Goal: Obtain resource: Download file/media

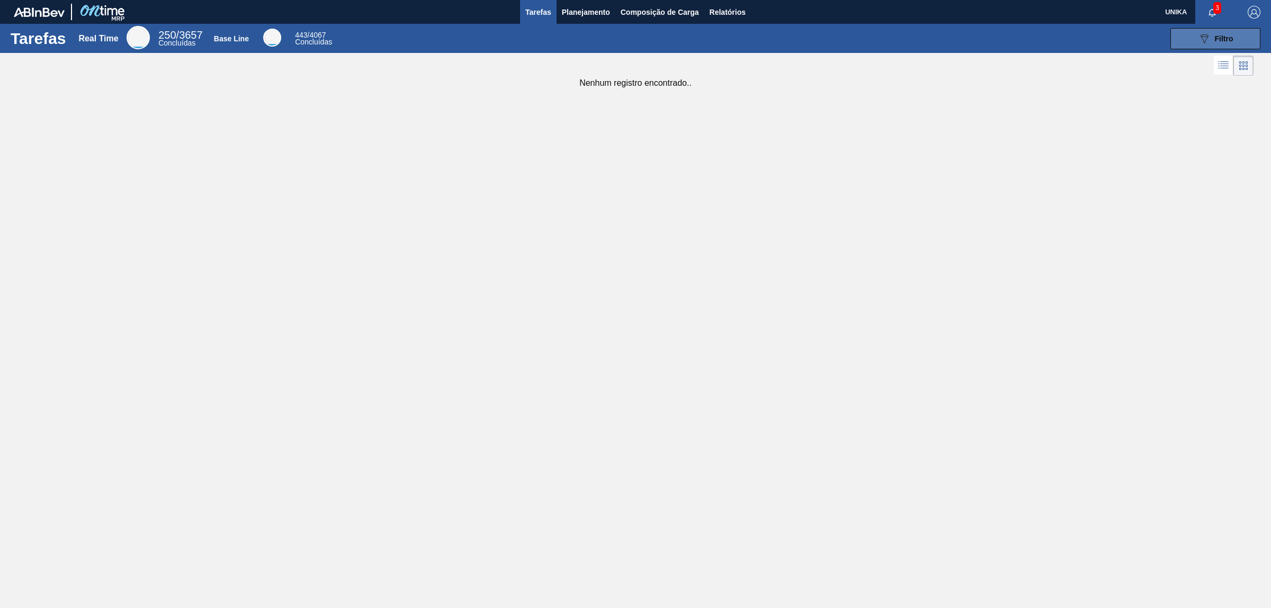
click at [1199, 35] on icon "089F7B8B-B2A5-4AFE-B5C0-19BA573D28AC" at bounding box center [1204, 38] width 13 height 13
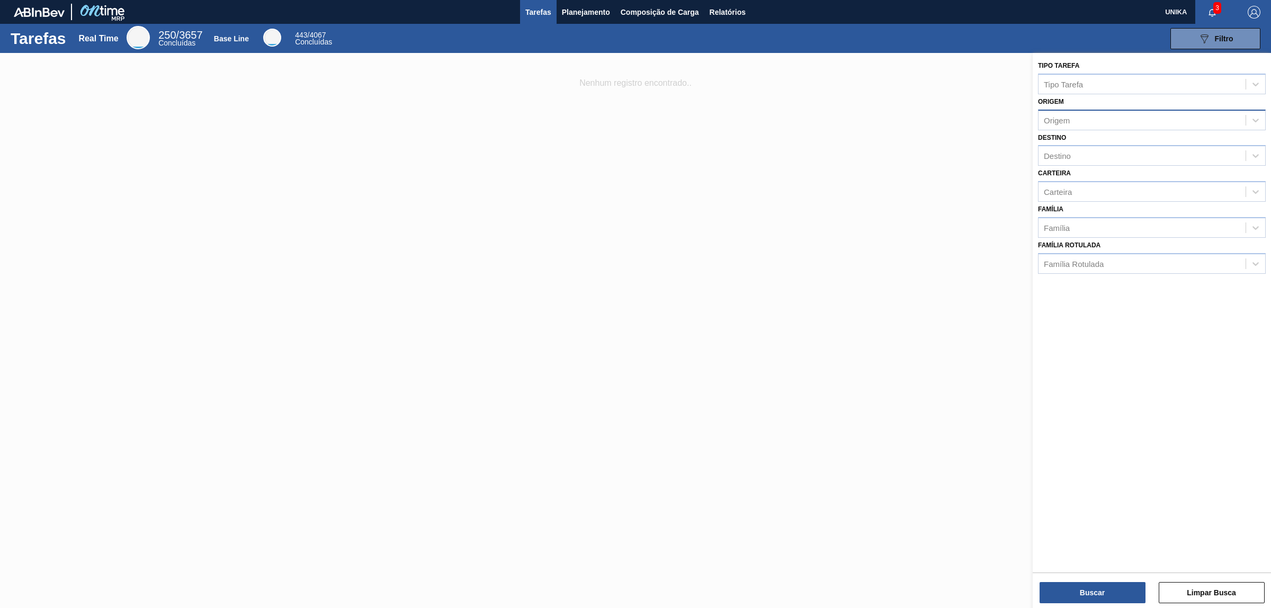
click at [1058, 123] on div "Origem" at bounding box center [1057, 119] width 26 height 9
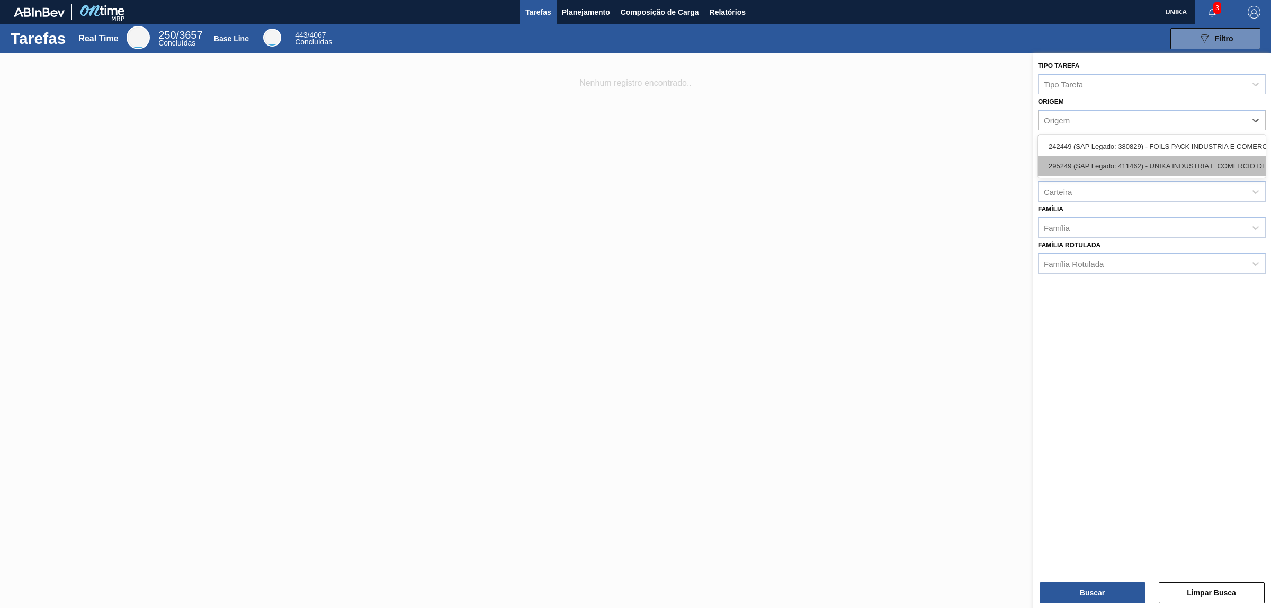
click at [1118, 162] on div "295249 (SAP Legado: 411462) - UNIKA INDUSTRIA E COMERCIO DE" at bounding box center [1152, 166] width 228 height 20
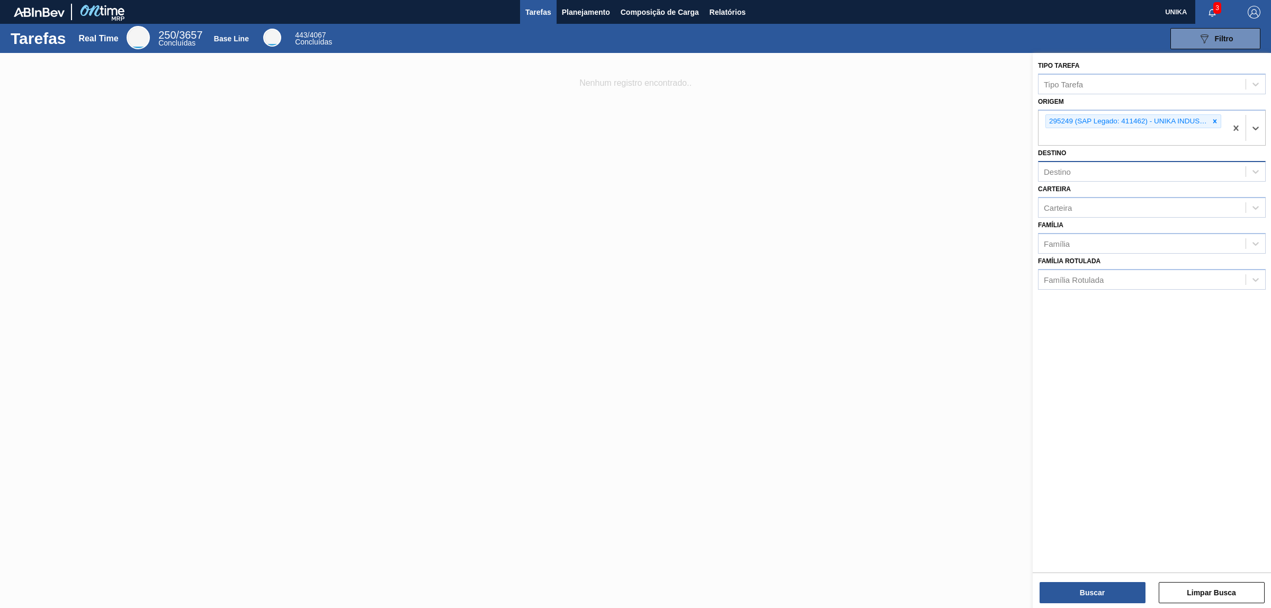
click at [1098, 168] on div "Destino" at bounding box center [1141, 171] width 207 height 15
click at [949, 210] on div at bounding box center [635, 357] width 1271 height 608
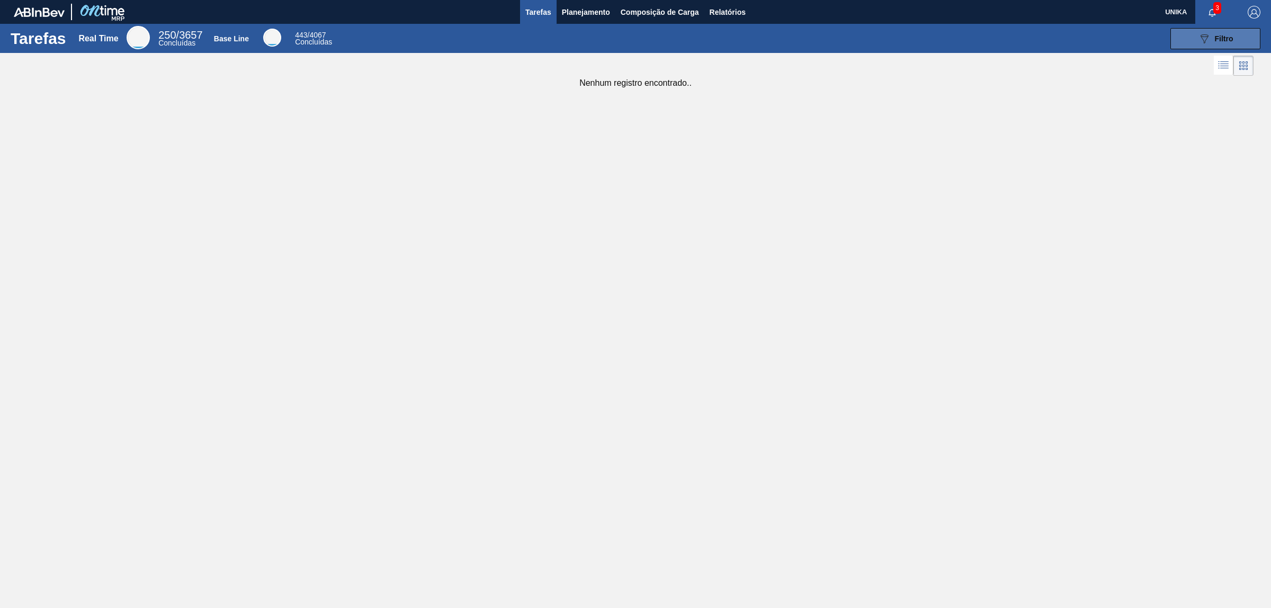
click at [1239, 37] on button "089F7B8B-B2A5-4AFE-B5C0-19BA573D28AC Filtro" at bounding box center [1215, 38] width 90 height 21
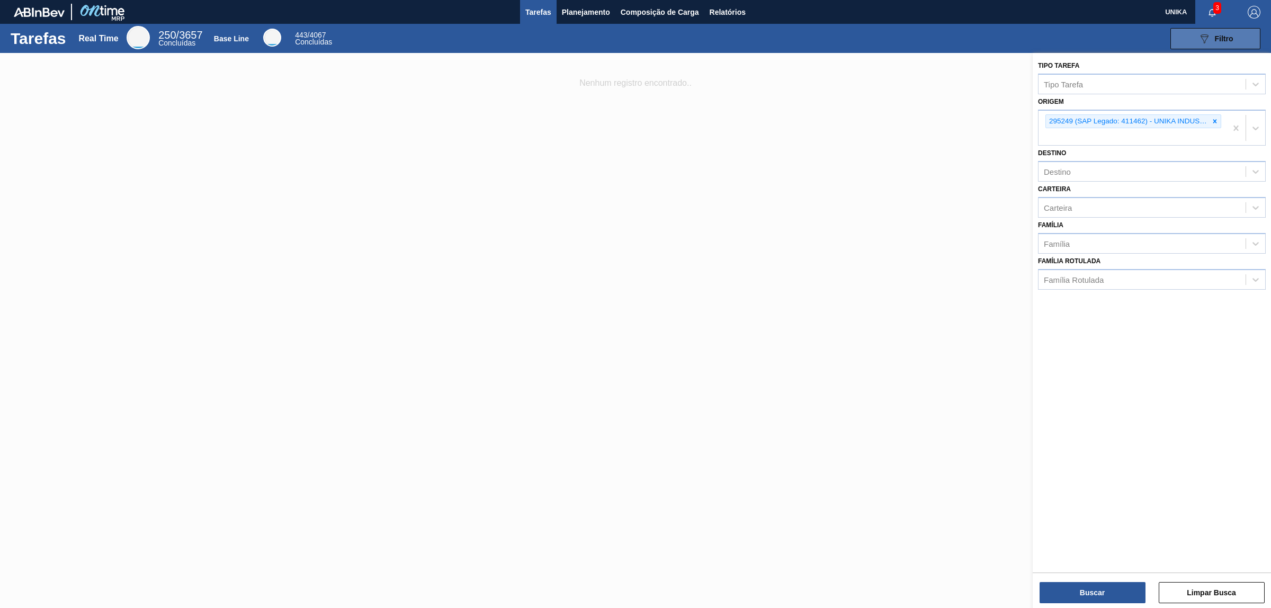
click at [1239, 37] on button "089F7B8B-B2A5-4AFE-B5C0-19BA573D28AC Filtro" at bounding box center [1215, 38] width 90 height 21
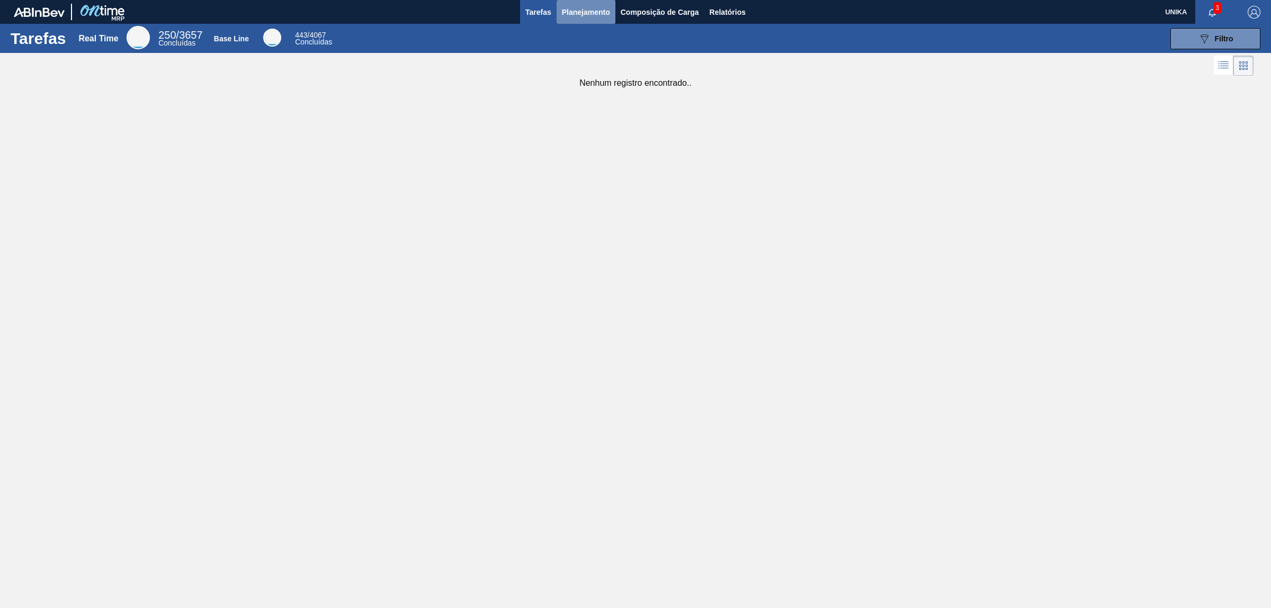
click at [581, 11] on span "Planejamento" at bounding box center [586, 12] width 48 height 13
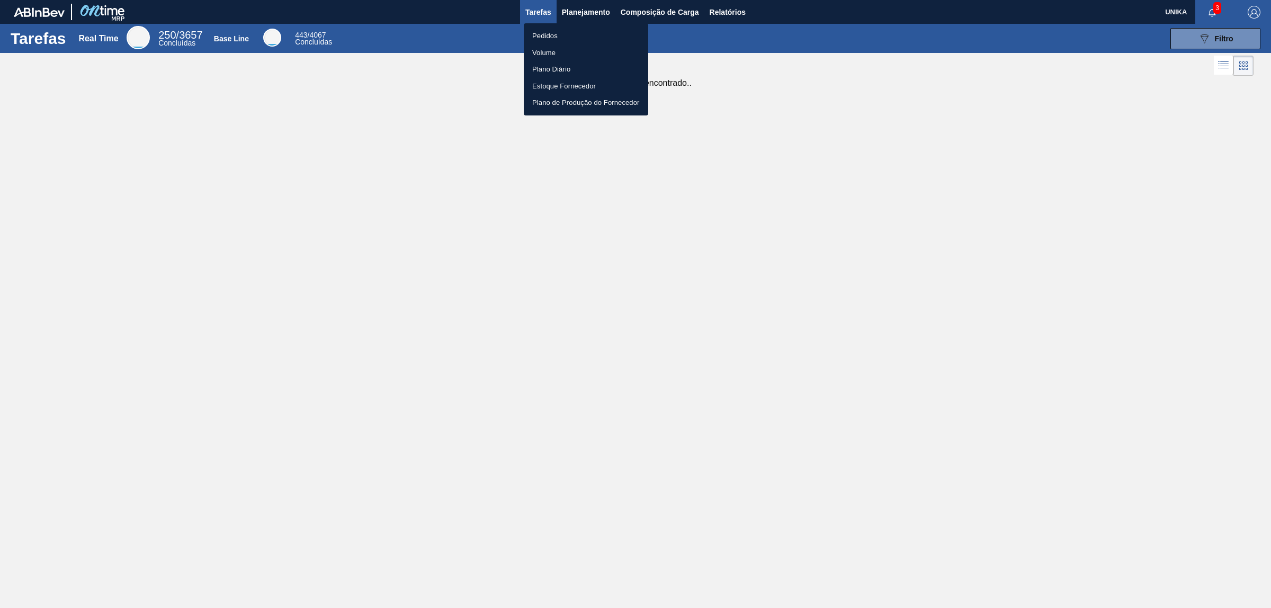
click at [724, 12] on div at bounding box center [635, 304] width 1271 height 608
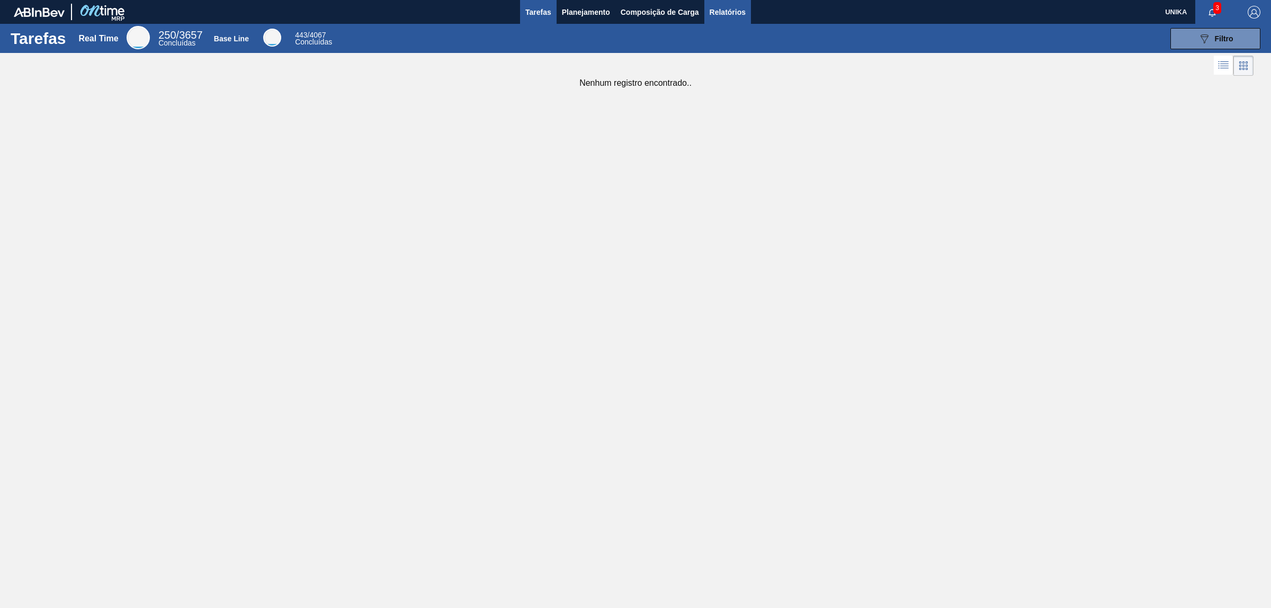
click at [725, 11] on span "Relatórios" at bounding box center [728, 12] width 36 height 13
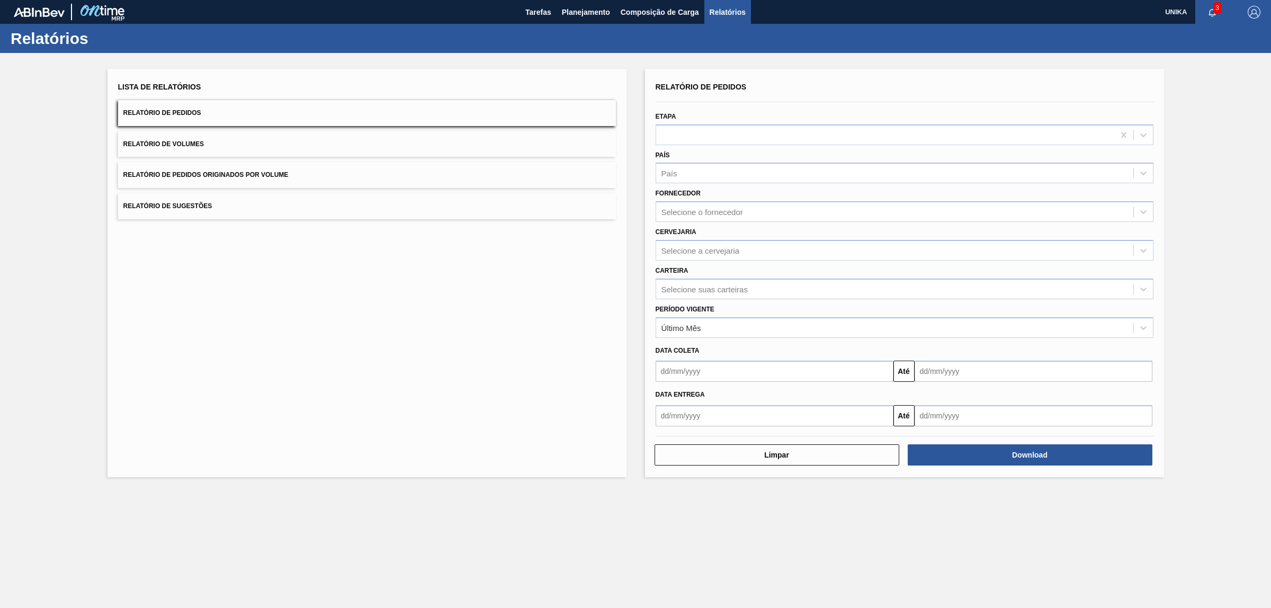
click at [178, 113] on span "Relatório de Pedidos" at bounding box center [162, 112] width 78 height 7
click at [211, 107] on button "Relatório de Pedidos" at bounding box center [367, 113] width 498 height 26
click at [692, 363] on input "text" at bounding box center [774, 371] width 238 height 21
type input "010920"
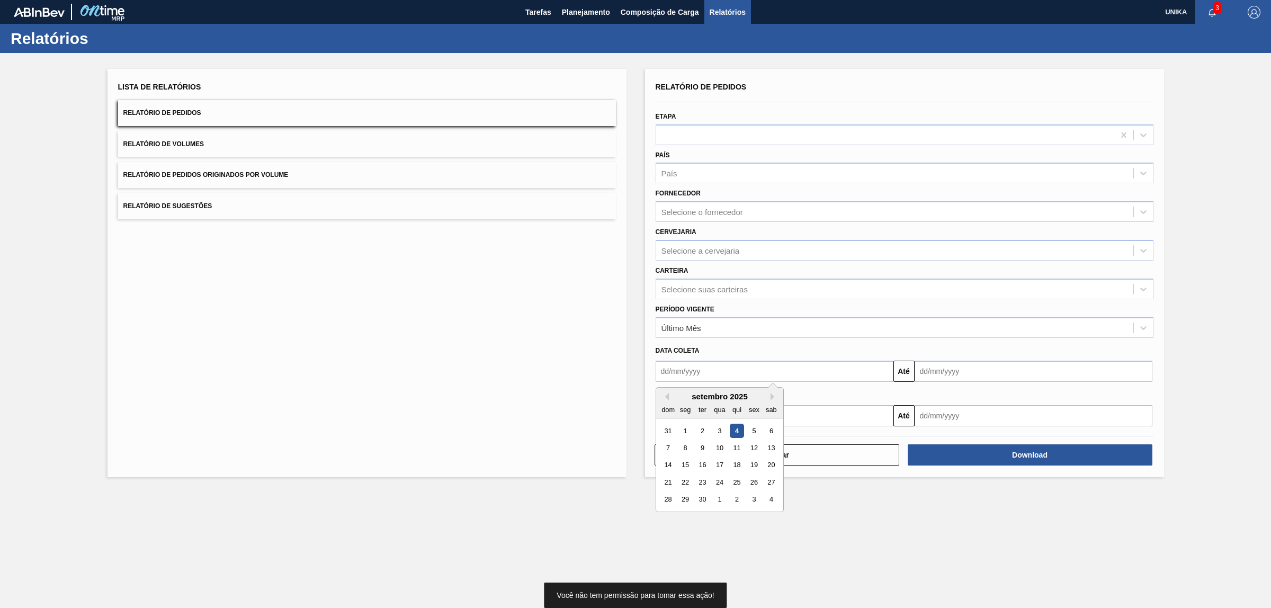
click at [695, 372] on input "text" at bounding box center [774, 371] width 238 height 21
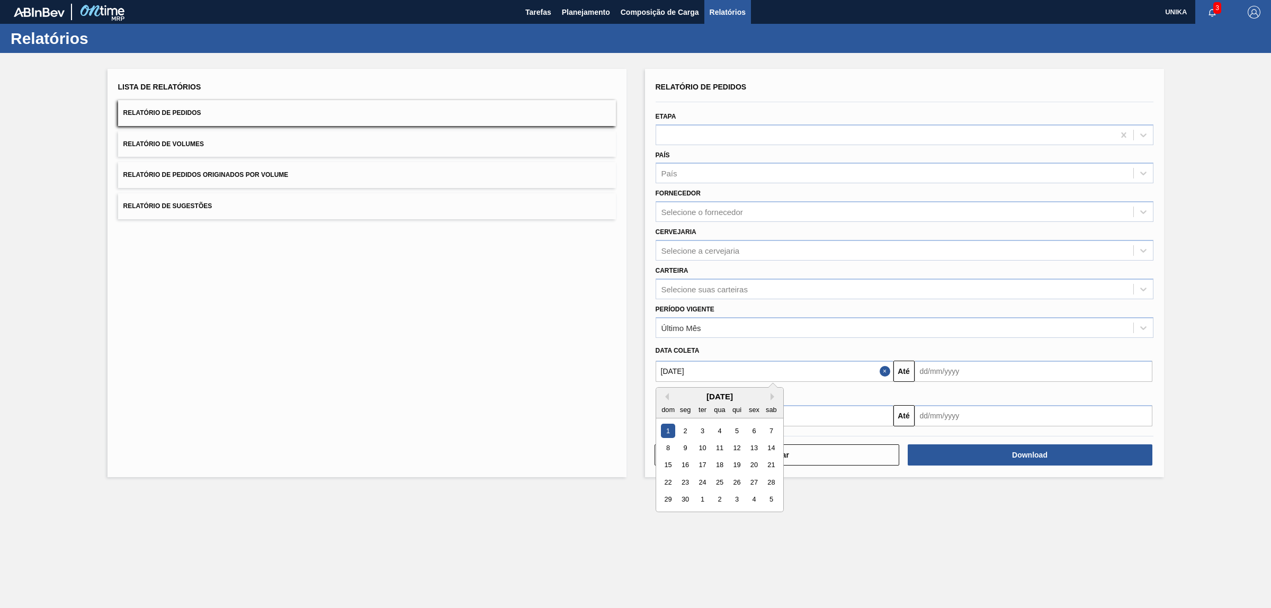
click at [666, 430] on div "1" at bounding box center [668, 431] width 14 height 14
click at [993, 372] on input "text" at bounding box center [1033, 371] width 238 height 21
click at [679, 372] on input "[DATE]" at bounding box center [774, 371] width 238 height 21
type input "[DATE]"
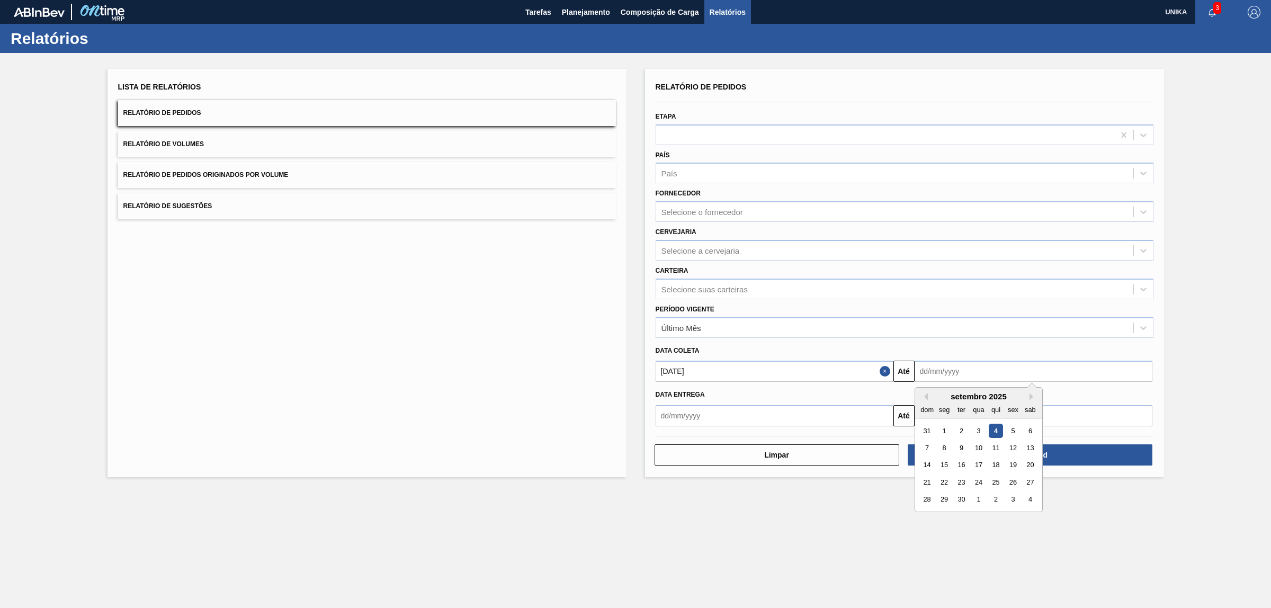
click at [949, 367] on input "text" at bounding box center [1033, 371] width 238 height 21
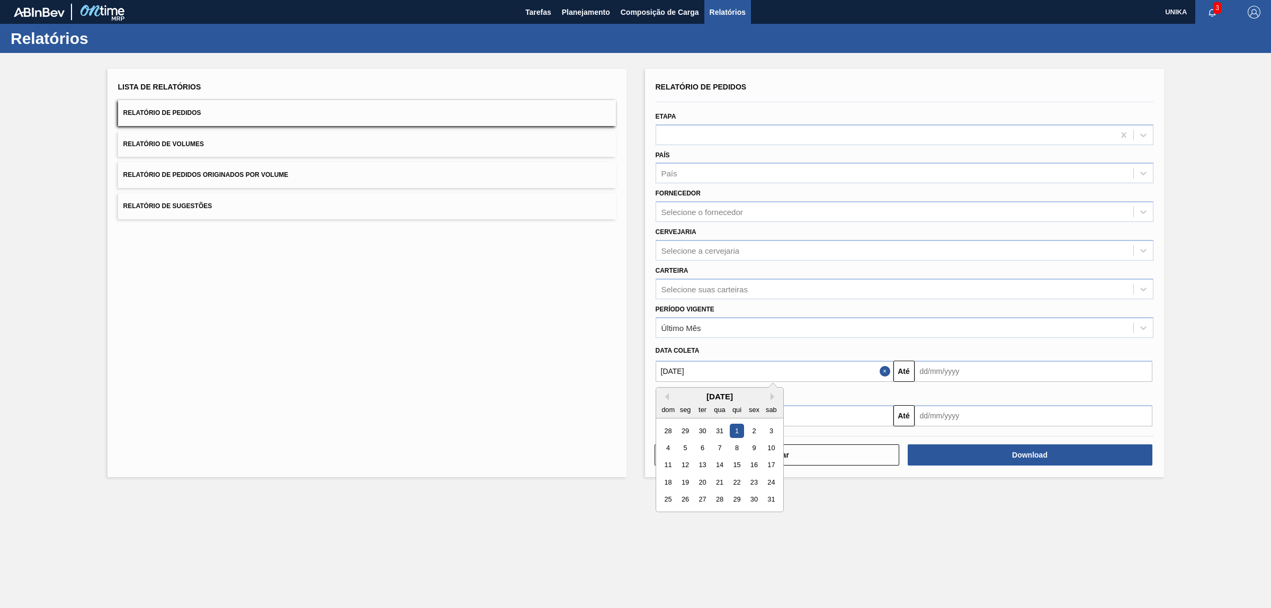
drag, startPoint x: 703, startPoint y: 366, endPoint x: 618, endPoint y: 369, distance: 84.8
click at [618, 369] on div "Lista de Relatórios Relatório de Pedidos Relatório de Volumes Relatório de Pedi…" at bounding box center [635, 271] width 1271 height 437
click at [849, 415] on input "text" at bounding box center [774, 415] width 238 height 21
paste input "[DATE]"
type input "[DATE]"
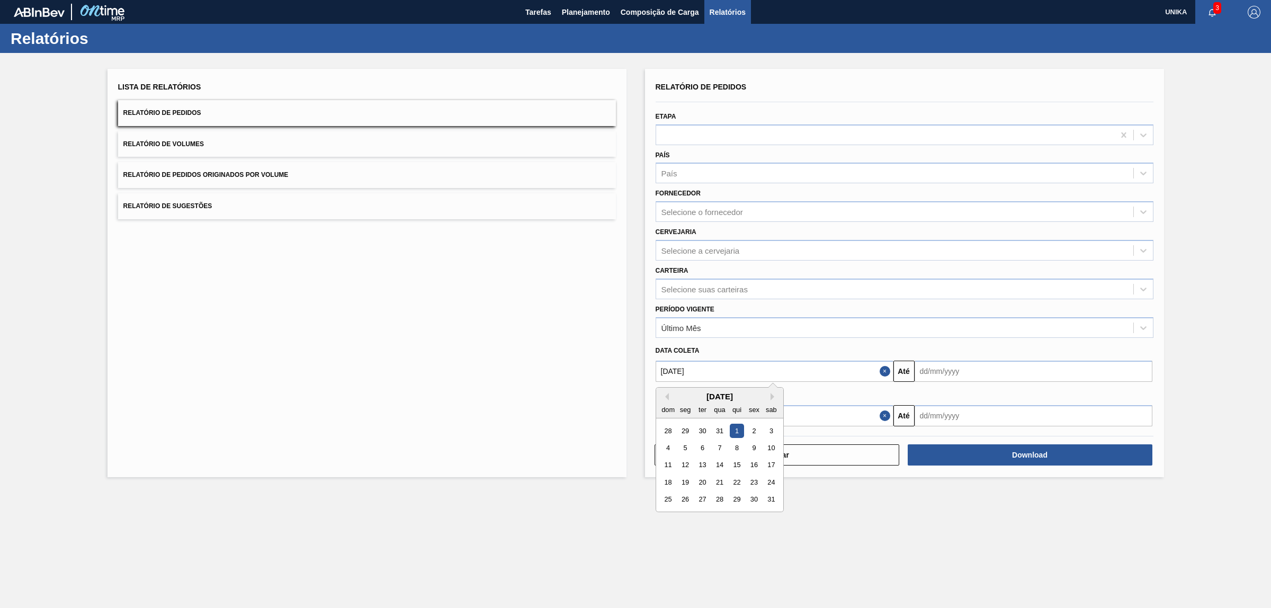
drag, startPoint x: 712, startPoint y: 372, endPoint x: 612, endPoint y: 367, distance: 100.2
click at [612, 367] on div "Lista de Relatórios Relatório de Pedidos Relatório de Volumes Relatório de Pedi…" at bounding box center [635, 271] width 1271 height 437
click at [965, 372] on input "text" at bounding box center [1033, 371] width 238 height 21
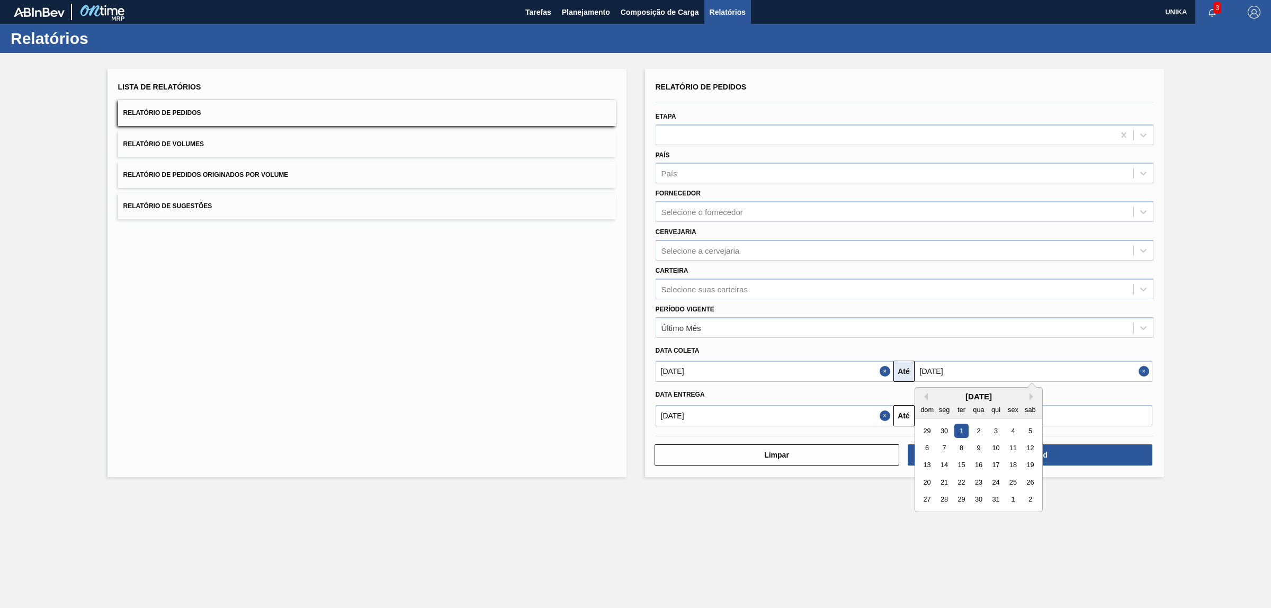
drag, startPoint x: 965, startPoint y: 372, endPoint x: 903, endPoint y: 375, distance: 61.5
click at [903, 375] on div "[DATE] [GEOGRAPHIC_DATA] [DATE] Previous Month Next Month [DATE] dom seg ter qu…" at bounding box center [904, 370] width 506 height 24
type input "[DATE]"
click at [1097, 413] on input "text" at bounding box center [1033, 415] width 238 height 21
paste input "[DATE]"
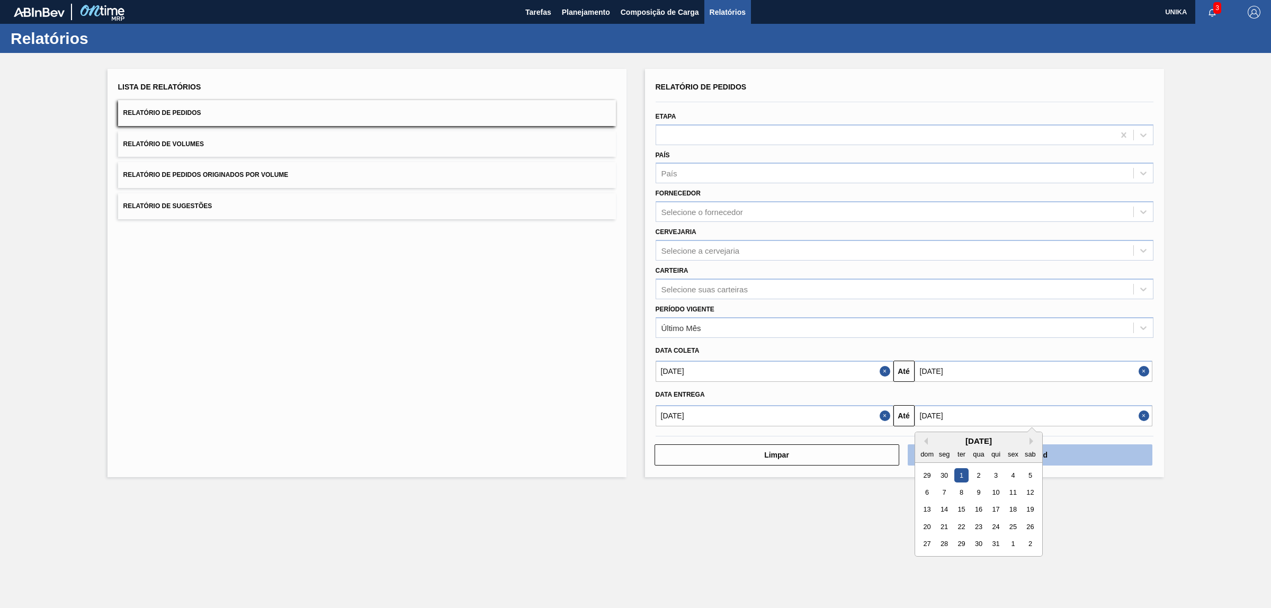
type input "[DATE]"
click at [1115, 451] on button "Download" at bounding box center [1030, 454] width 245 height 21
click at [191, 140] on span "Relatório de Volumes" at bounding box center [163, 143] width 80 height 7
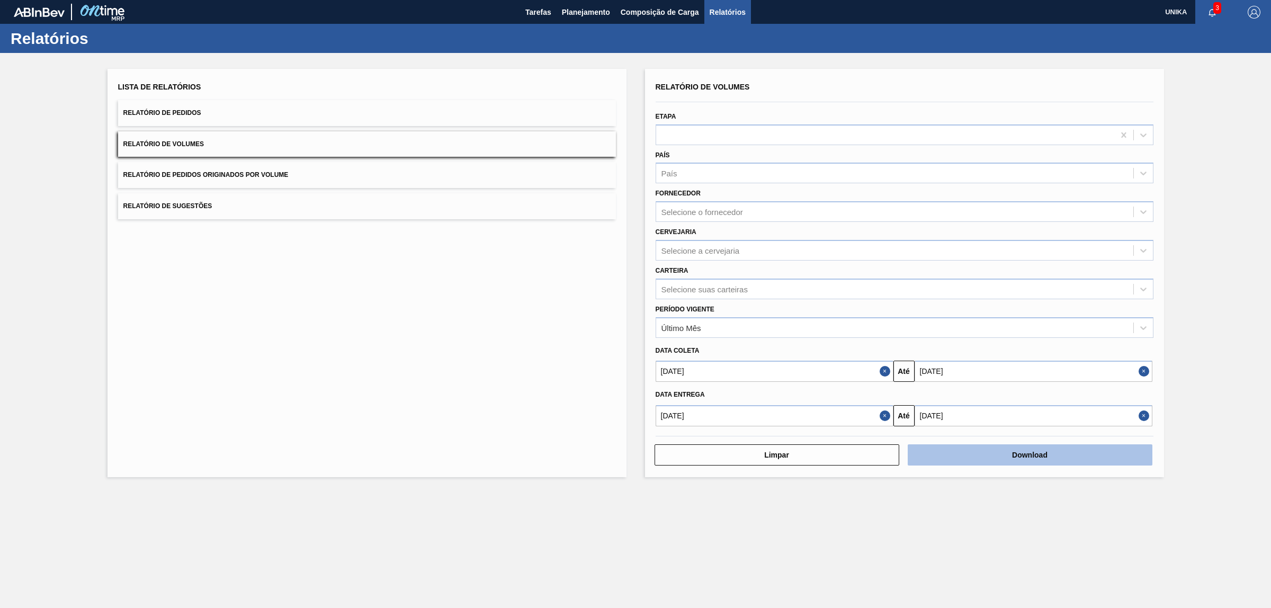
click at [987, 451] on button "Download" at bounding box center [1030, 454] width 245 height 21
click at [1234, 147] on div "Lista de Relatórios Relatório de Pedidos Relatório de Volumes Relatório de Pedi…" at bounding box center [635, 271] width 1271 height 437
click at [1210, 12] on icon "button" at bounding box center [1212, 12] width 8 height 8
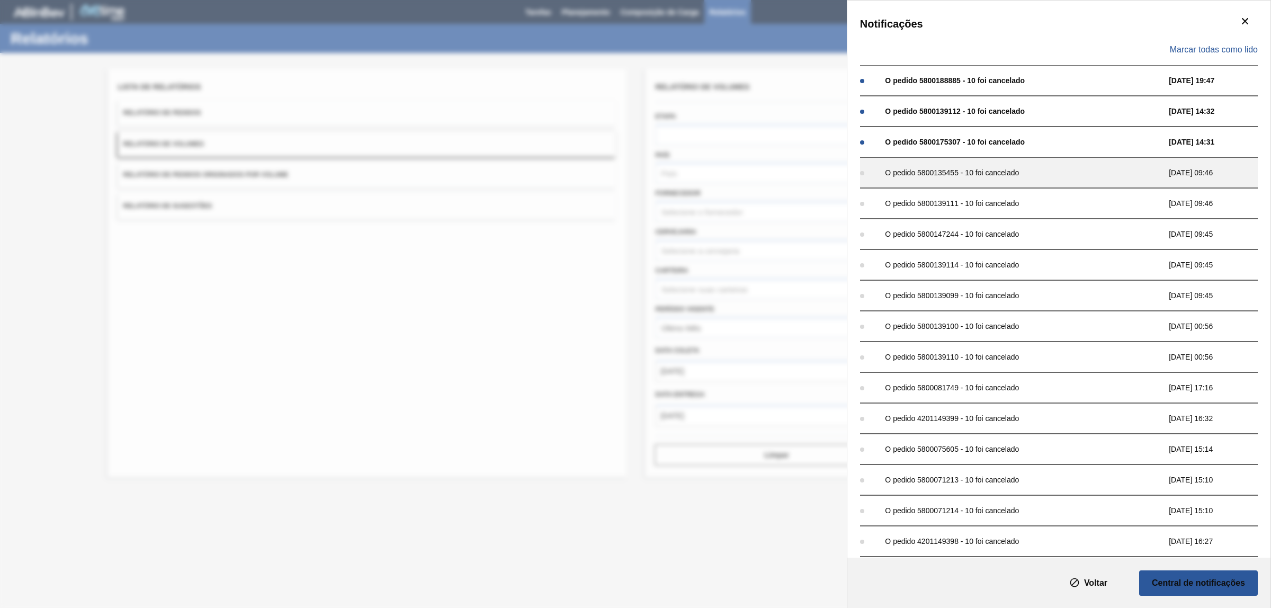
scroll to position [433, 0]
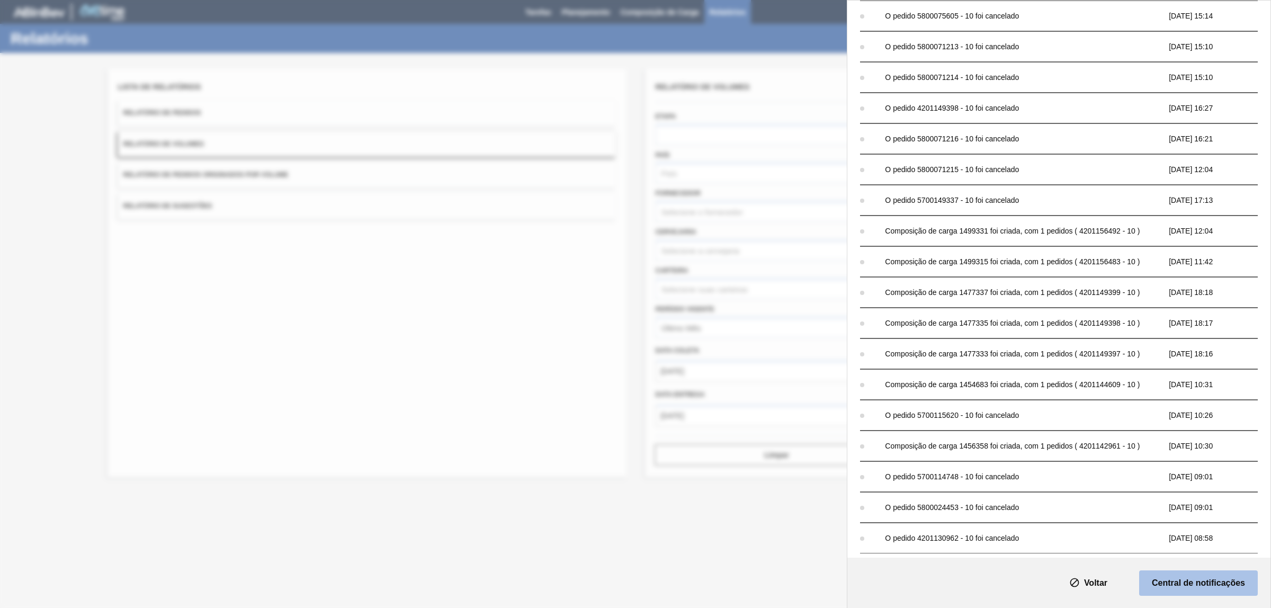
click at [0, 0] on slot "Central de notificações" at bounding box center [0, 0] width 0 height 0
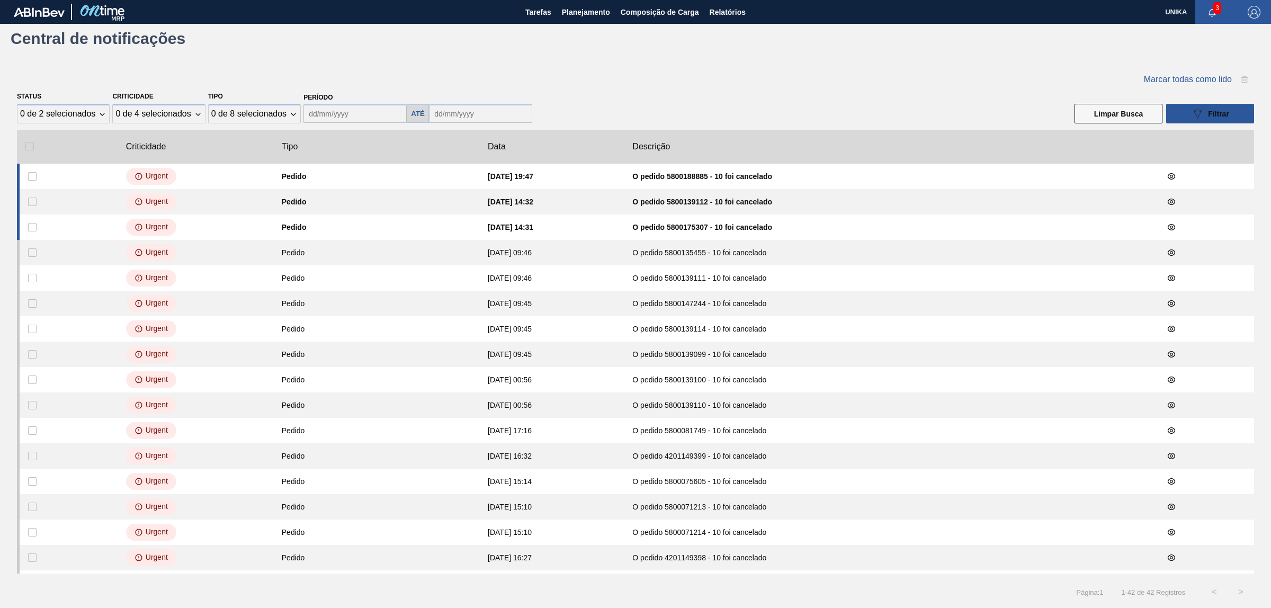
click at [376, 112] on input "collectLabel" at bounding box center [354, 113] width 103 height 19
type input "[DATE]"
click at [536, 110] on div "collectLabel [DATE] Previous Month Next Month [DATE] dom seg ter qua qui sex sa…" at bounding box center [417, 112] width 237 height 21
click at [429, 123] on input "text" at bounding box center [480, 113] width 103 height 19
type input "[DATE]"
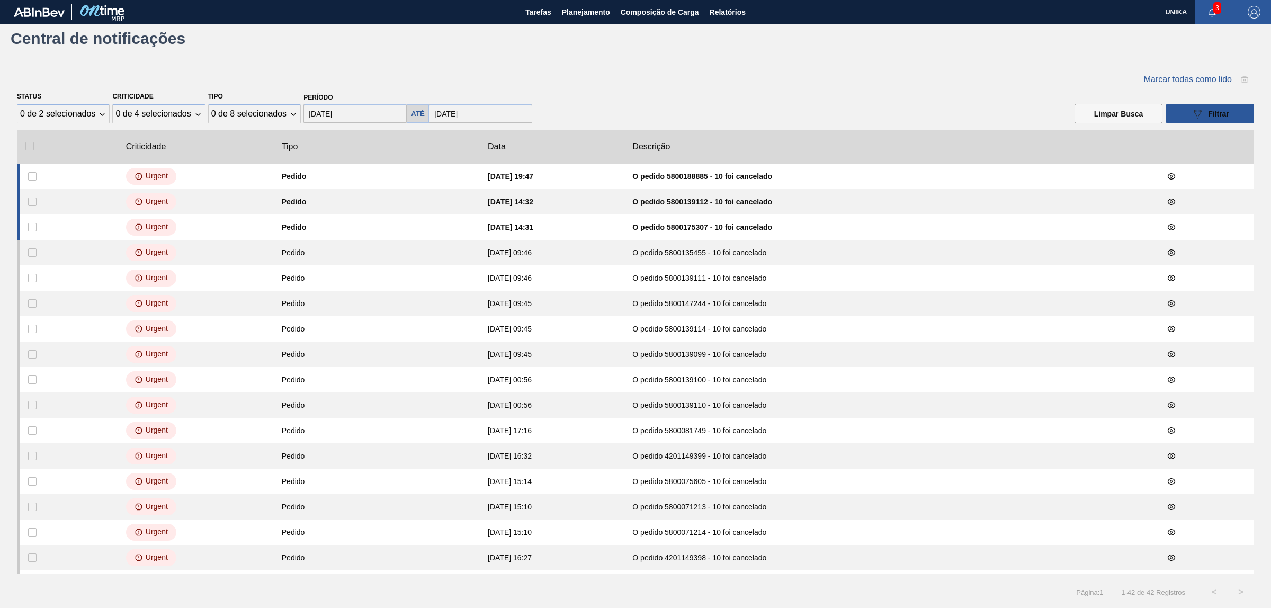
click at [425, 115] on h5 "Até" at bounding box center [418, 114] width 14 height 8
click at [1233, 112] on button "089F7B8B-B2A5-4AFE-B5C0-19BA573D28AC Filtrar" at bounding box center [1210, 114] width 88 height 20
